Goal: Information Seeking & Learning: Learn about a topic

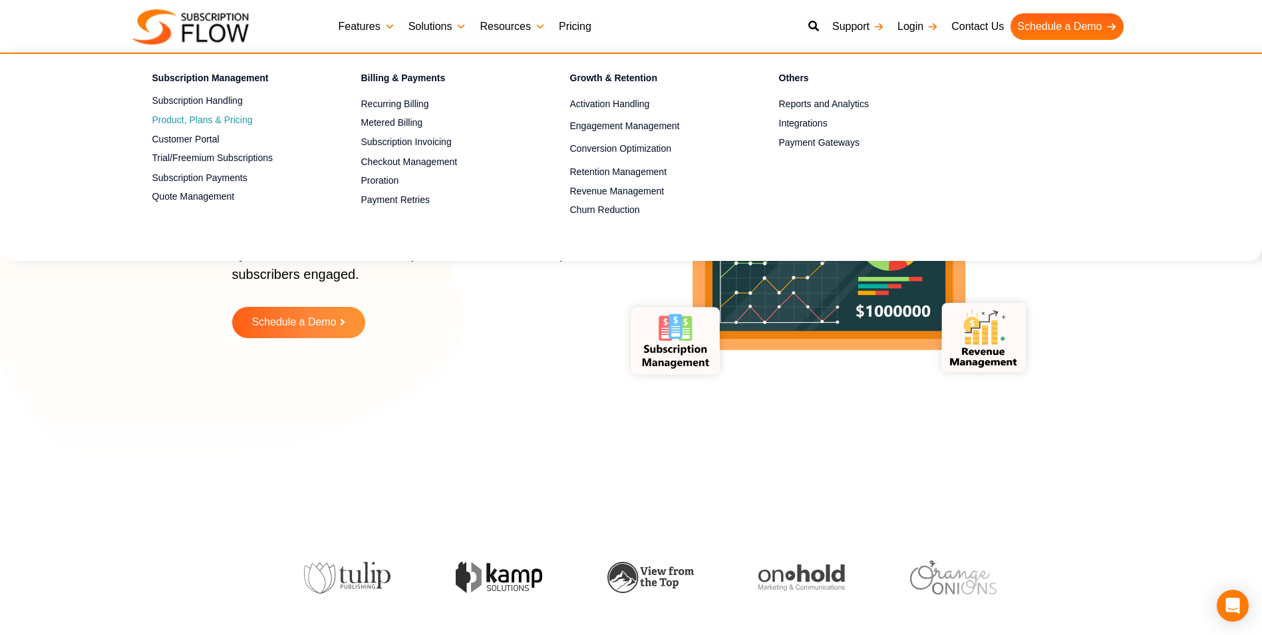
click at [246, 119] on span "Product, Plans & Pricing" at bounding box center [202, 120] width 100 height 14
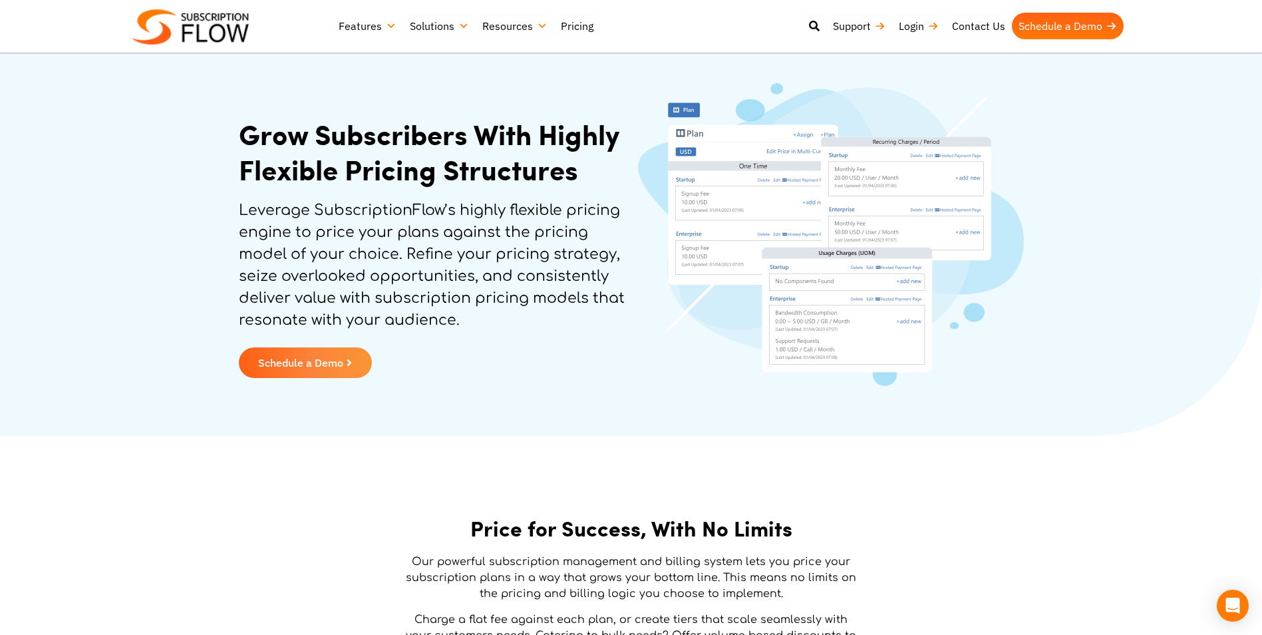
click at [824, 264] on img at bounding box center [831, 234] width 386 height 303
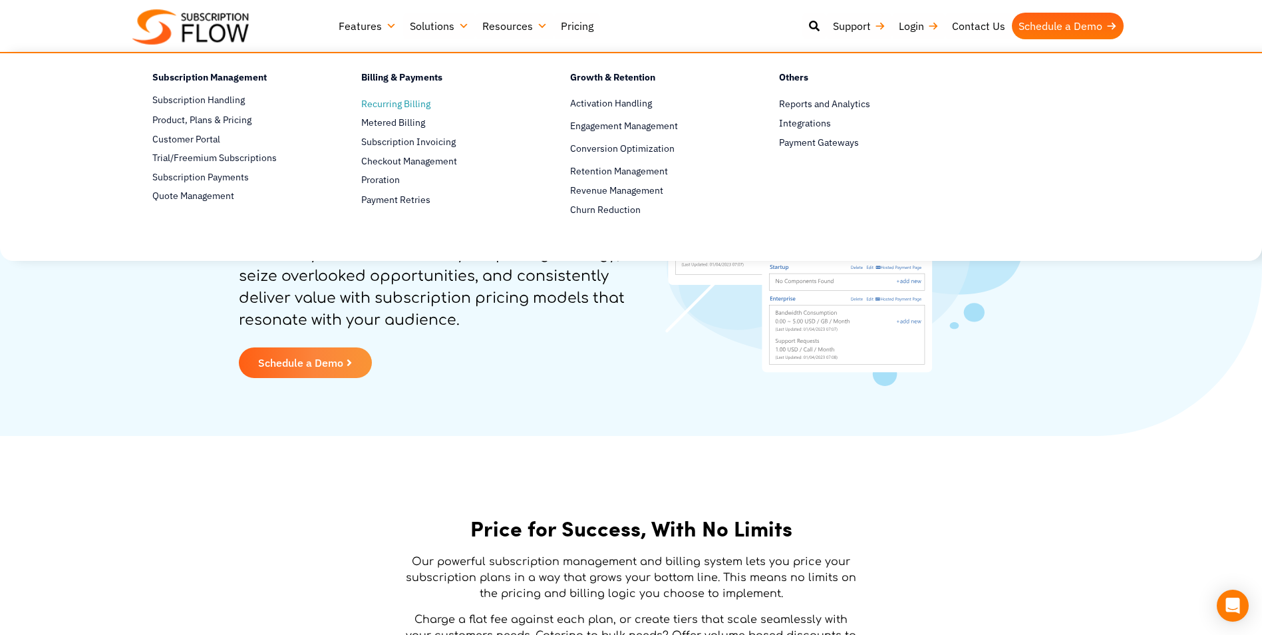
click at [375, 102] on span "Recurring Billing" at bounding box center [395, 104] width 69 height 14
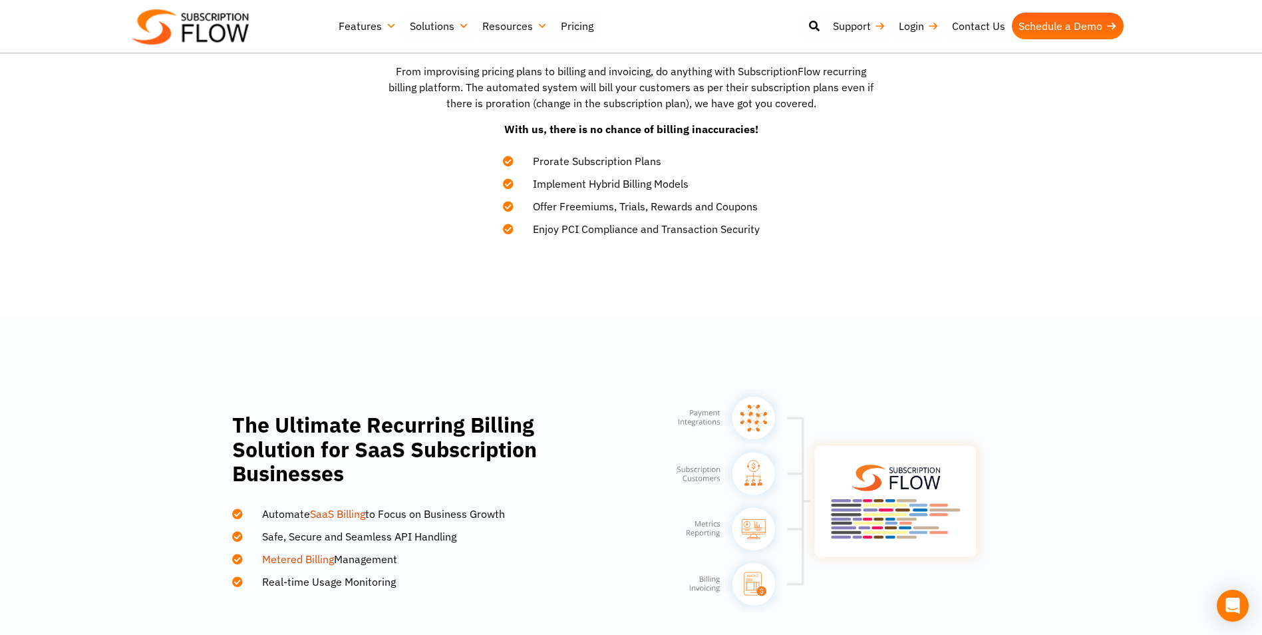
scroll to position [466, 0]
